Goal: Check status: Check status

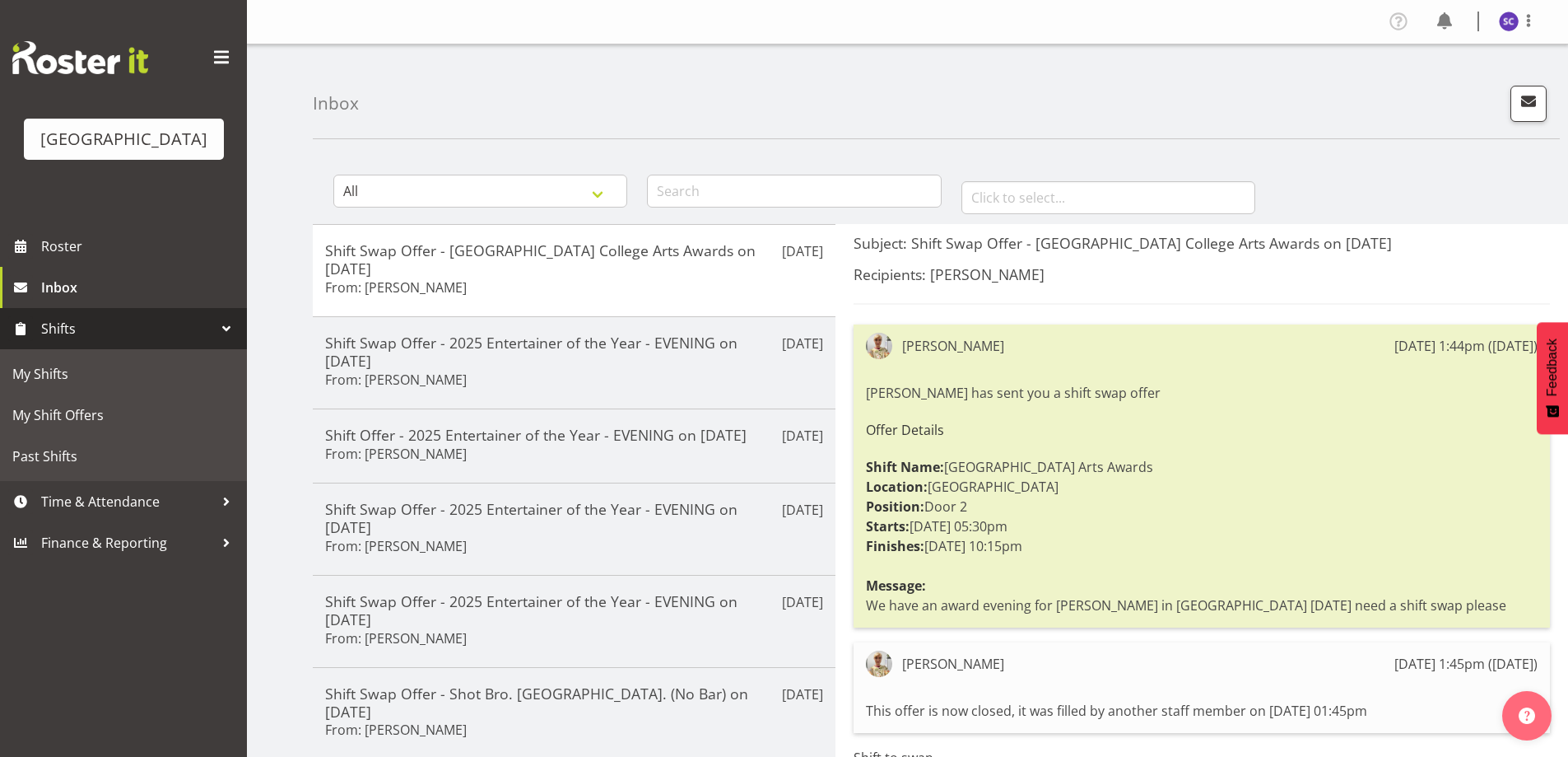
click at [102, 341] on span "Shifts" at bounding box center [127, 328] width 173 height 24
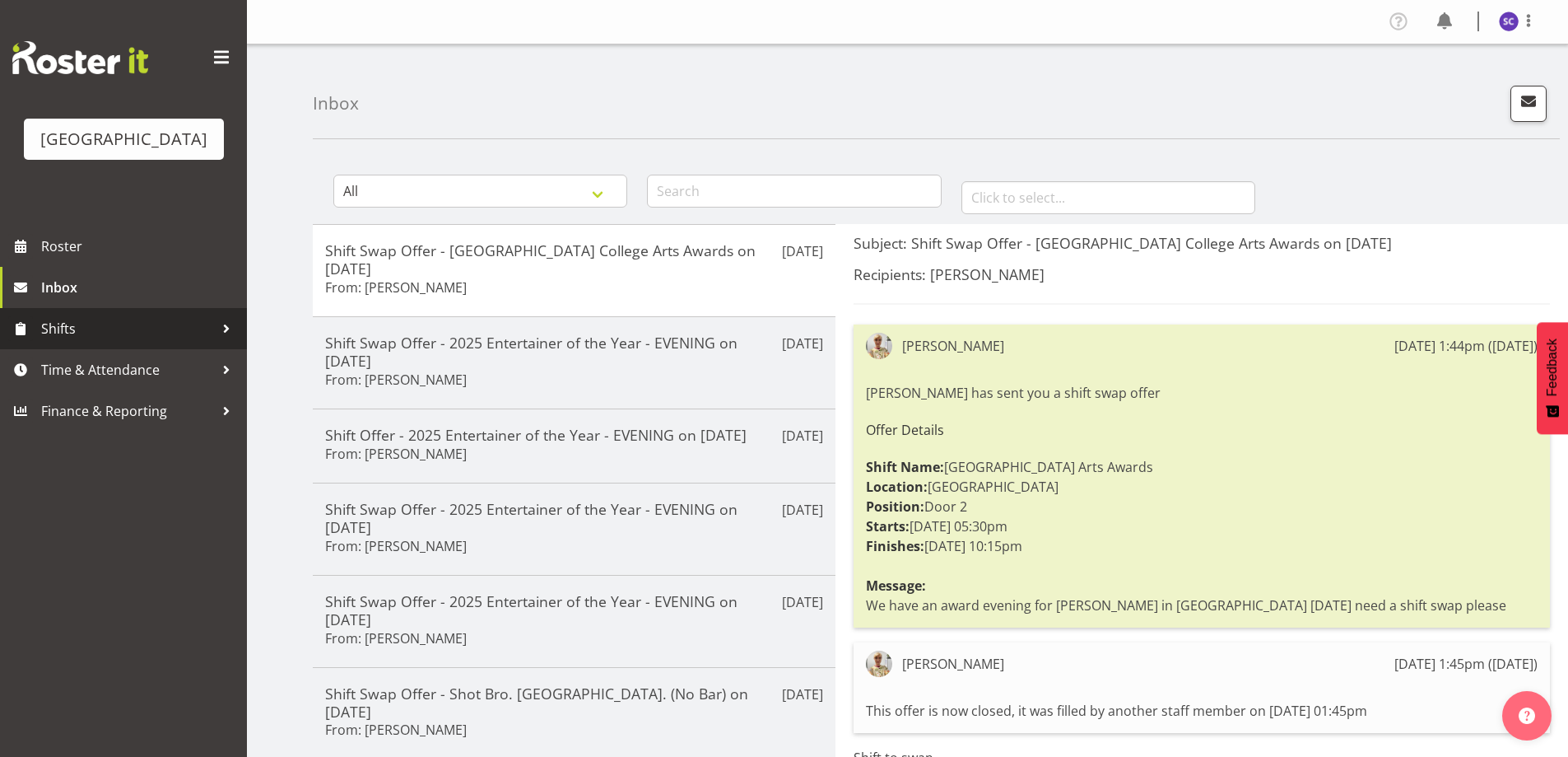
click at [101, 340] on link "Shifts" at bounding box center [123, 329] width 247 height 41
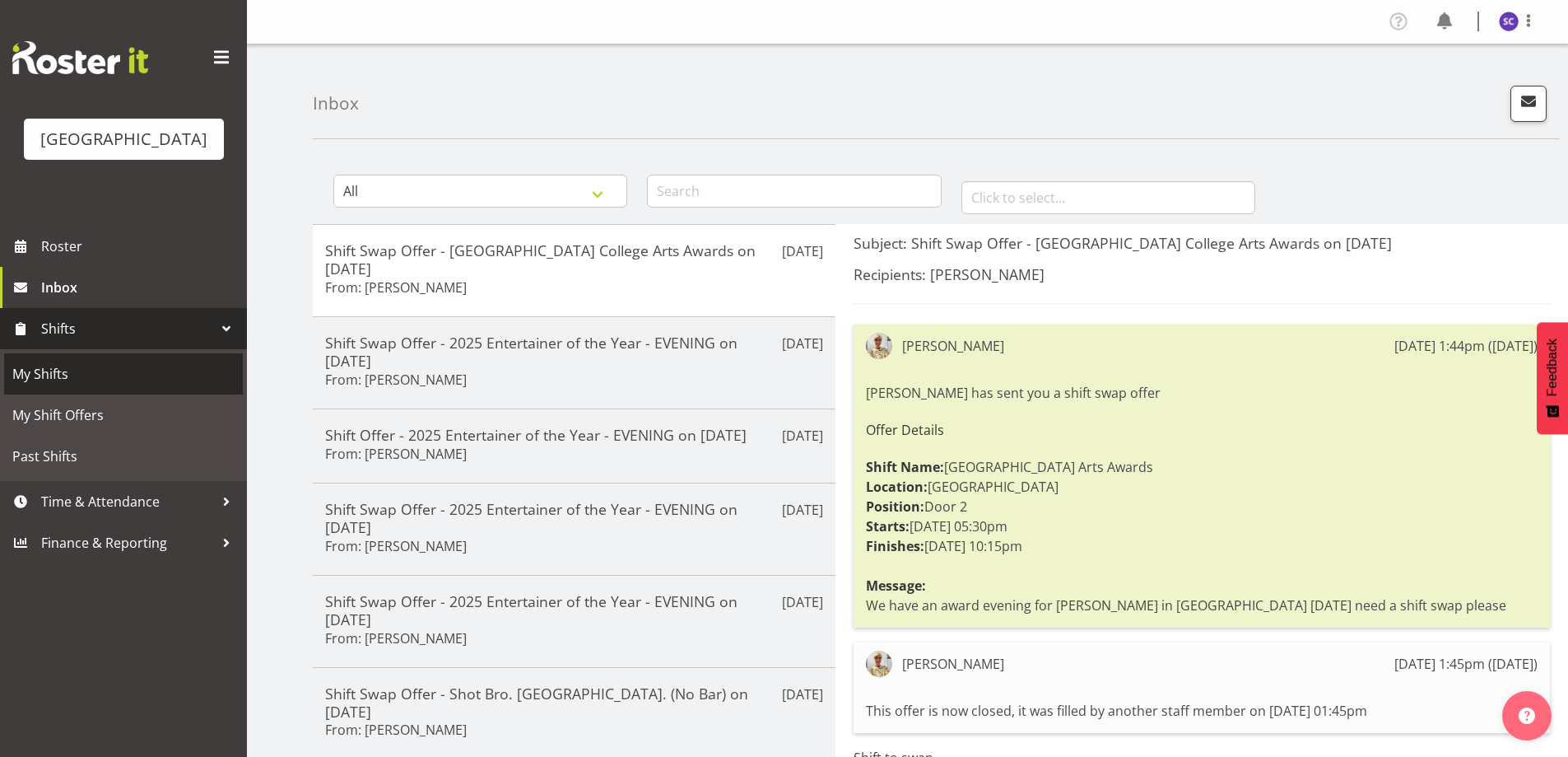
click at [71, 387] on span "My Shifts" at bounding box center [123, 373] width 222 height 24
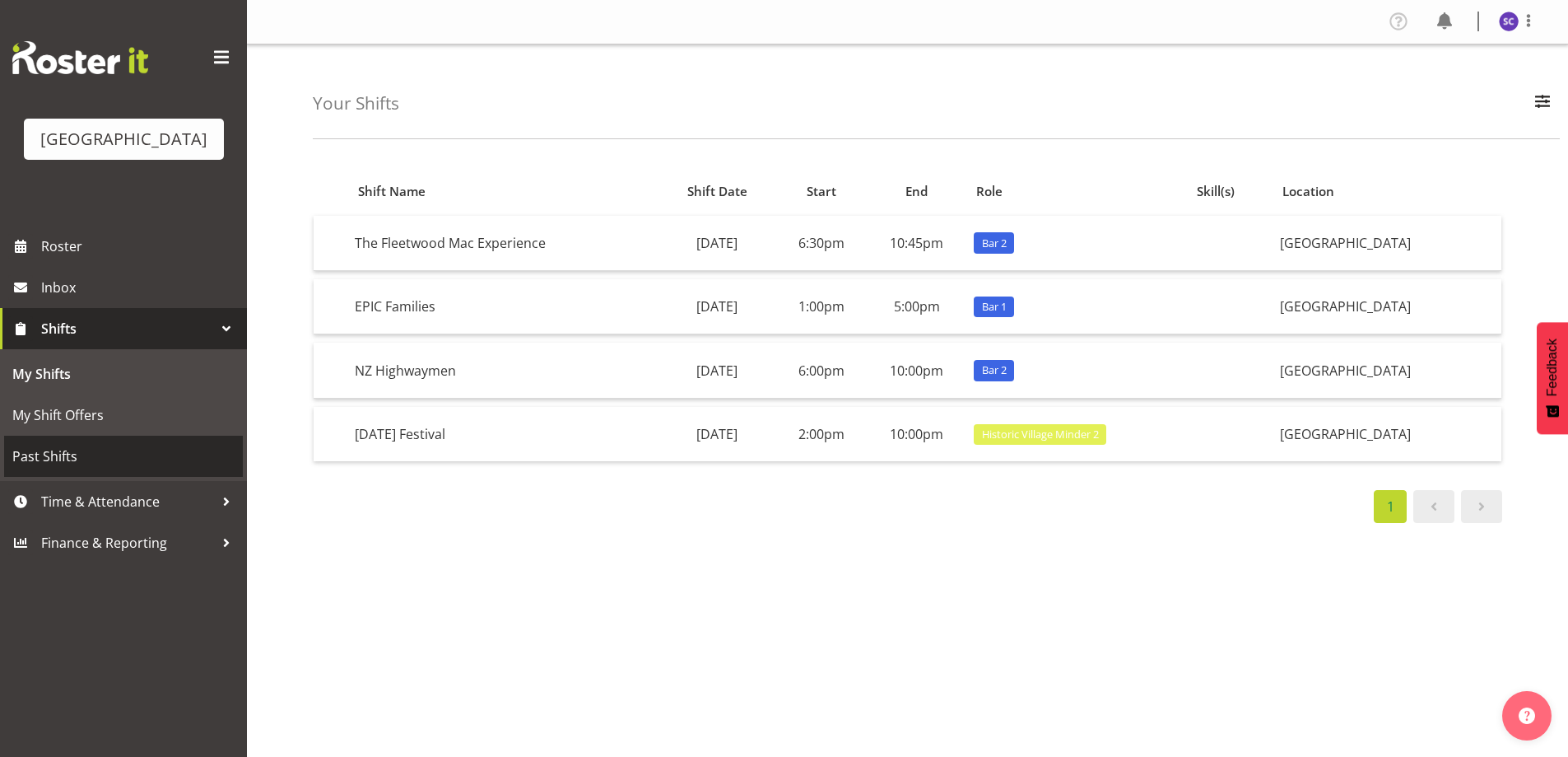
click at [66, 469] on span "Past Shifts" at bounding box center [123, 455] width 222 height 24
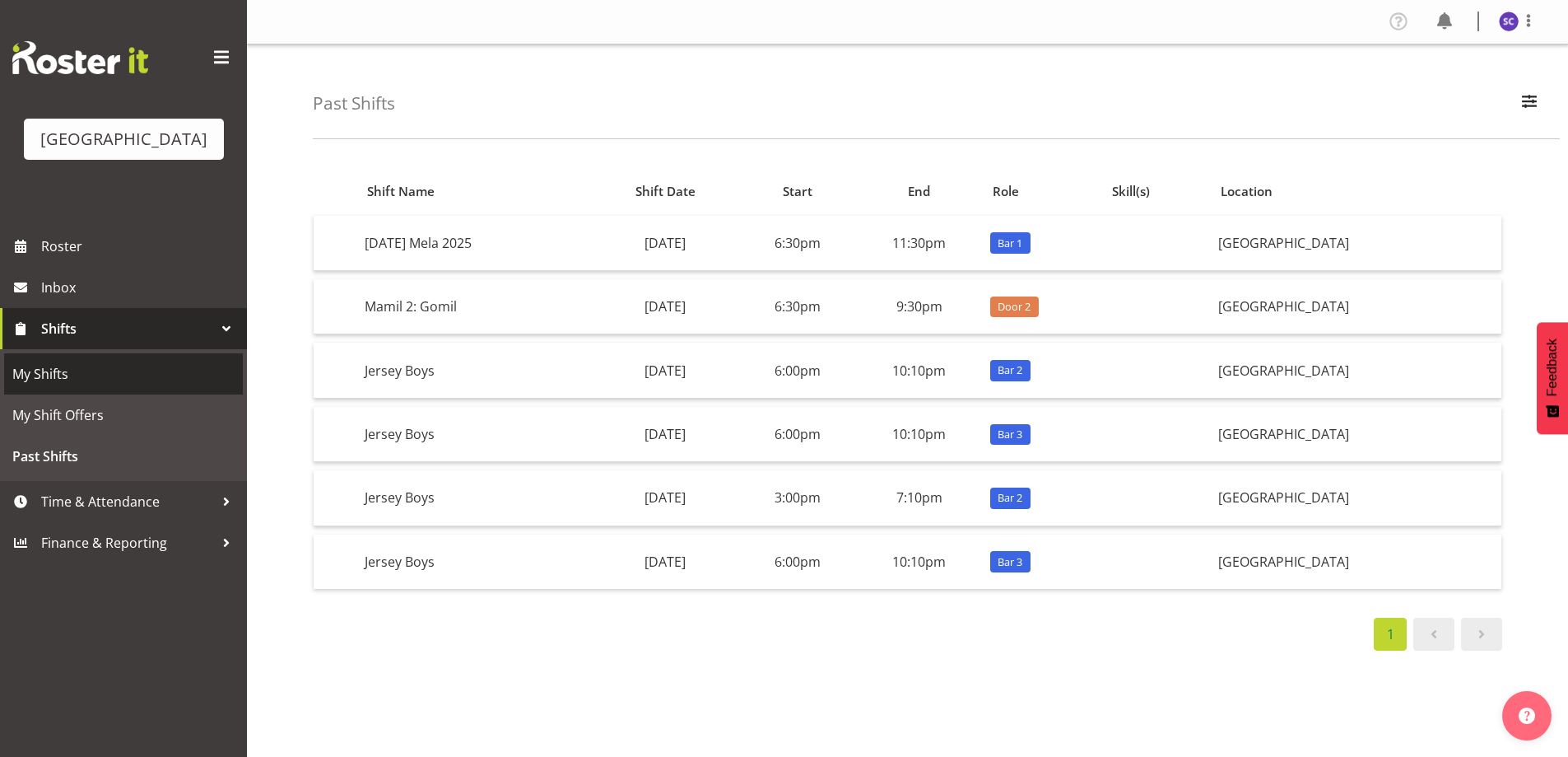
click at [75, 387] on span "My Shifts" at bounding box center [123, 373] width 222 height 24
